Goal: Book appointment/travel/reservation

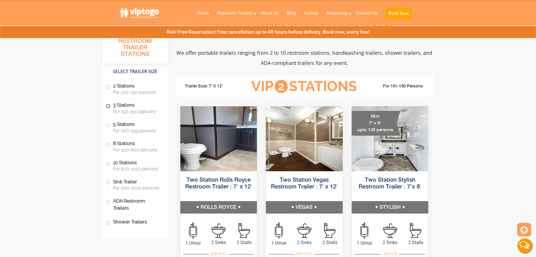
scroll to position [225, 0]
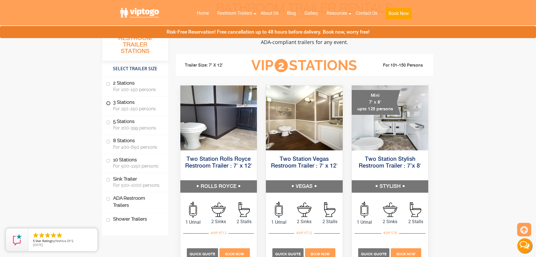
drag, startPoint x: 136, startPoint y: 105, endPoint x: 148, endPoint y: 99, distance: 13.2
click at [137, 104] on label "3 Stations For 150-250 persons" at bounding box center [135, 104] width 58 height 17
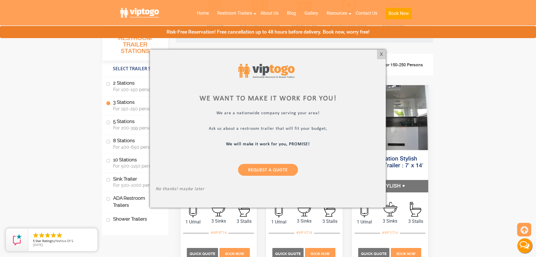
scroll to position [629, 0]
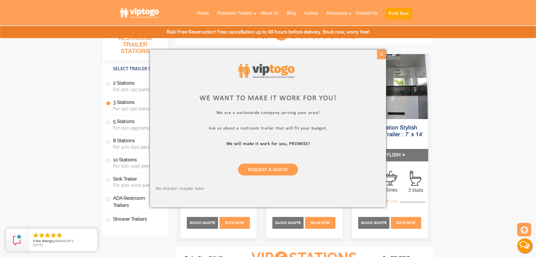
click at [382, 54] on div "X" at bounding box center [381, 55] width 9 height 10
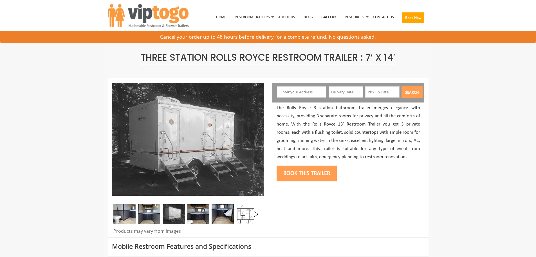
click at [310, 92] on input "text" at bounding box center [302, 91] width 50 height 11
paste input "48 Waters Edge, Congers, NY, USA"
type input "48 Waters Edge, Congers, NY, USA"
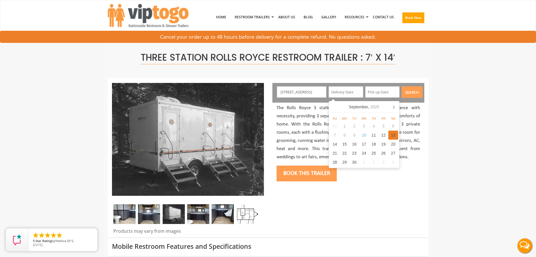
click at [398, 134] on div "13" at bounding box center [394, 134] width 10 height 9
type input "09/13/2025"
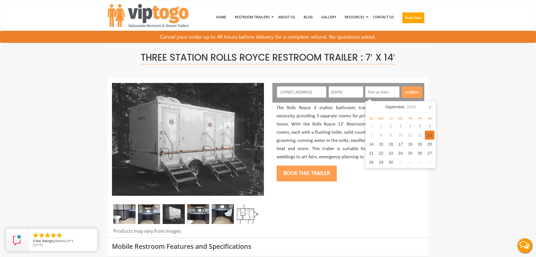
click at [431, 137] on div "13" at bounding box center [430, 134] width 10 height 9
type input "09/13/2025"
click at [401, 89] on div "Search" at bounding box center [411, 93] width 25 height 14
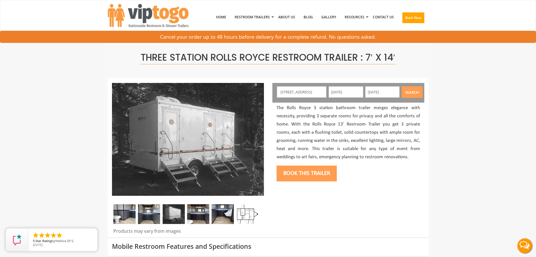
click at [419, 92] on button "Search" at bounding box center [412, 92] width 21 height 12
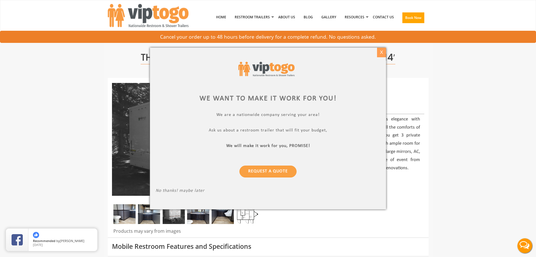
click at [381, 51] on div "X" at bounding box center [381, 53] width 9 height 10
